Goal: Task Accomplishment & Management: Manage account settings

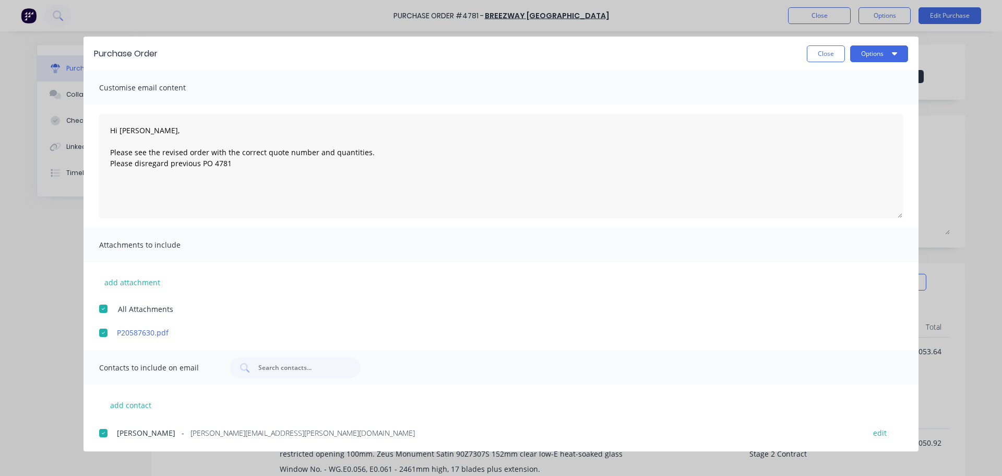
click at [819, 50] on button "Close" at bounding box center [826, 53] width 38 height 17
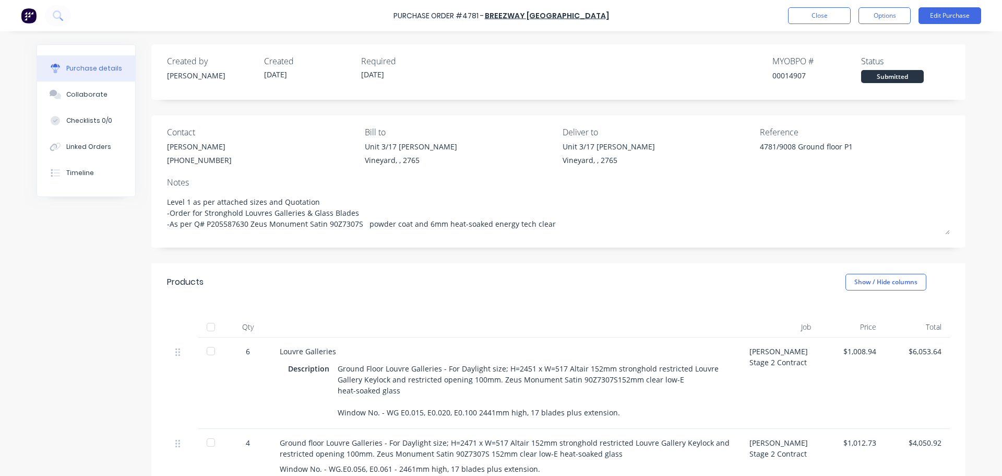
type textarea "x"
click at [827, 21] on button "Close" at bounding box center [819, 15] width 63 height 17
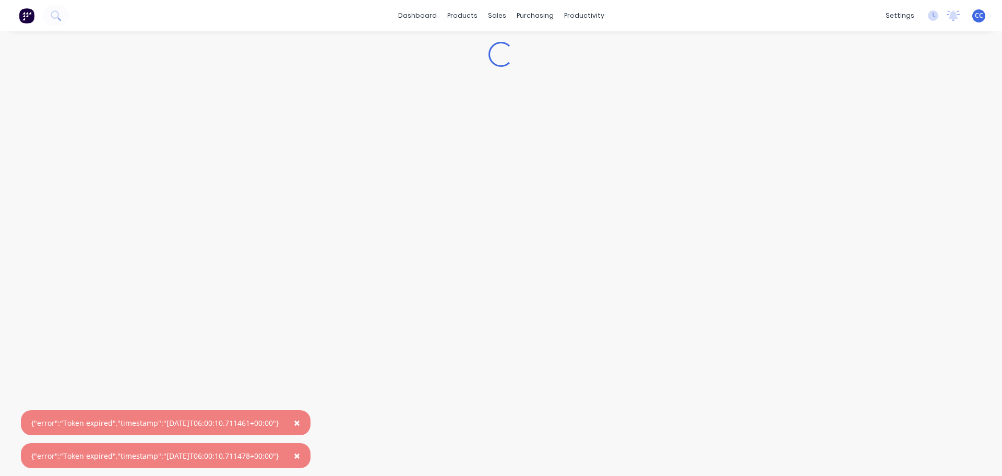
click at [302, 421] on button "×" at bounding box center [296, 422] width 27 height 25
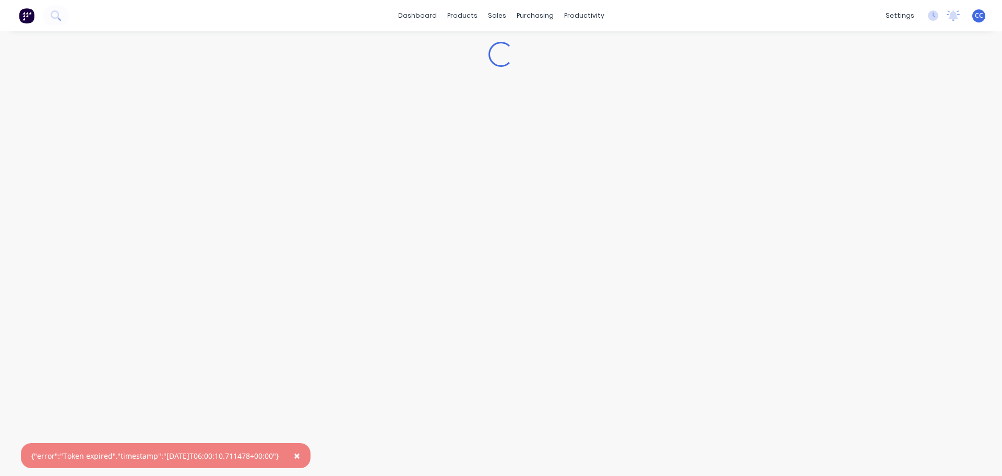
click at [300, 455] on span "×" at bounding box center [297, 455] width 6 height 15
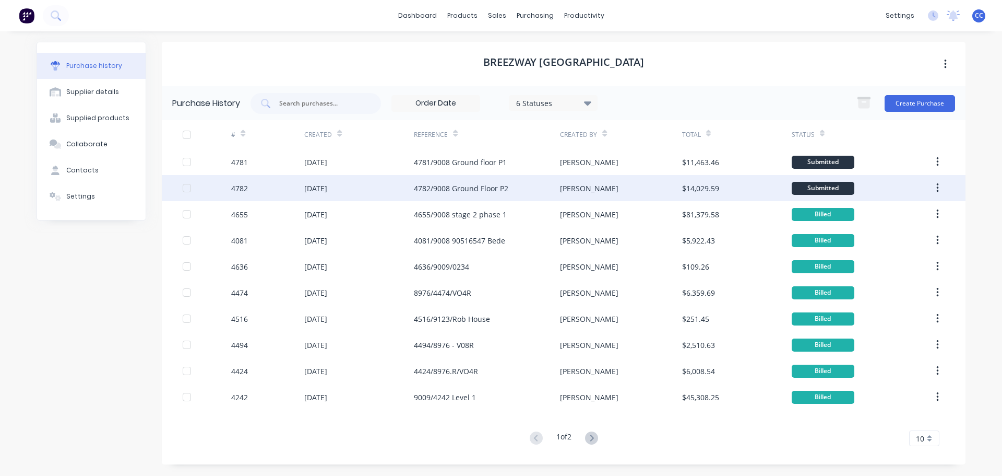
click at [389, 188] on div "[DATE]" at bounding box center [359, 188] width 110 height 26
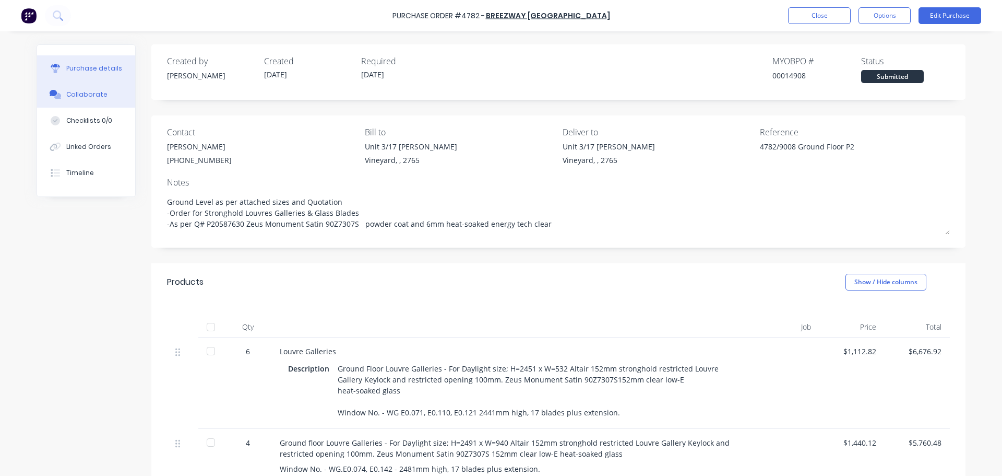
click at [75, 97] on div "Collaborate" at bounding box center [86, 94] width 41 height 9
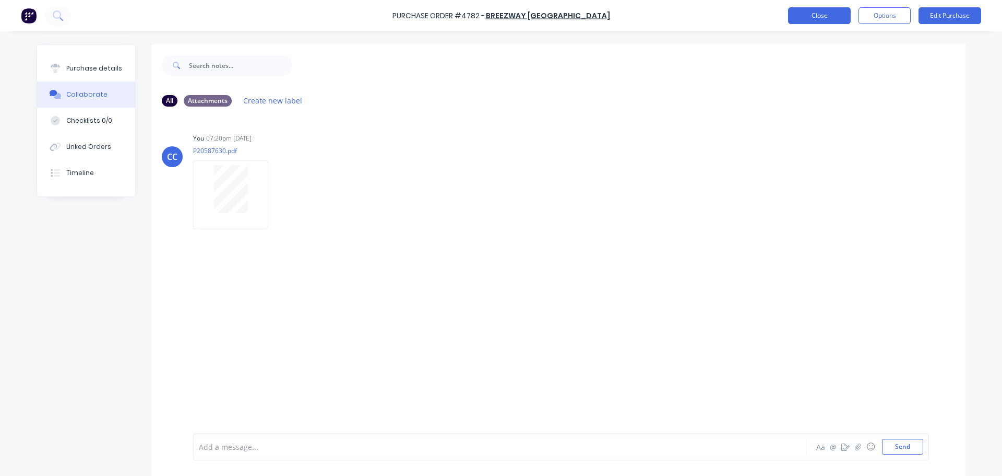
click at [802, 19] on button "Close" at bounding box center [819, 15] width 63 height 17
